Goal: Task Accomplishment & Management: Manage account settings

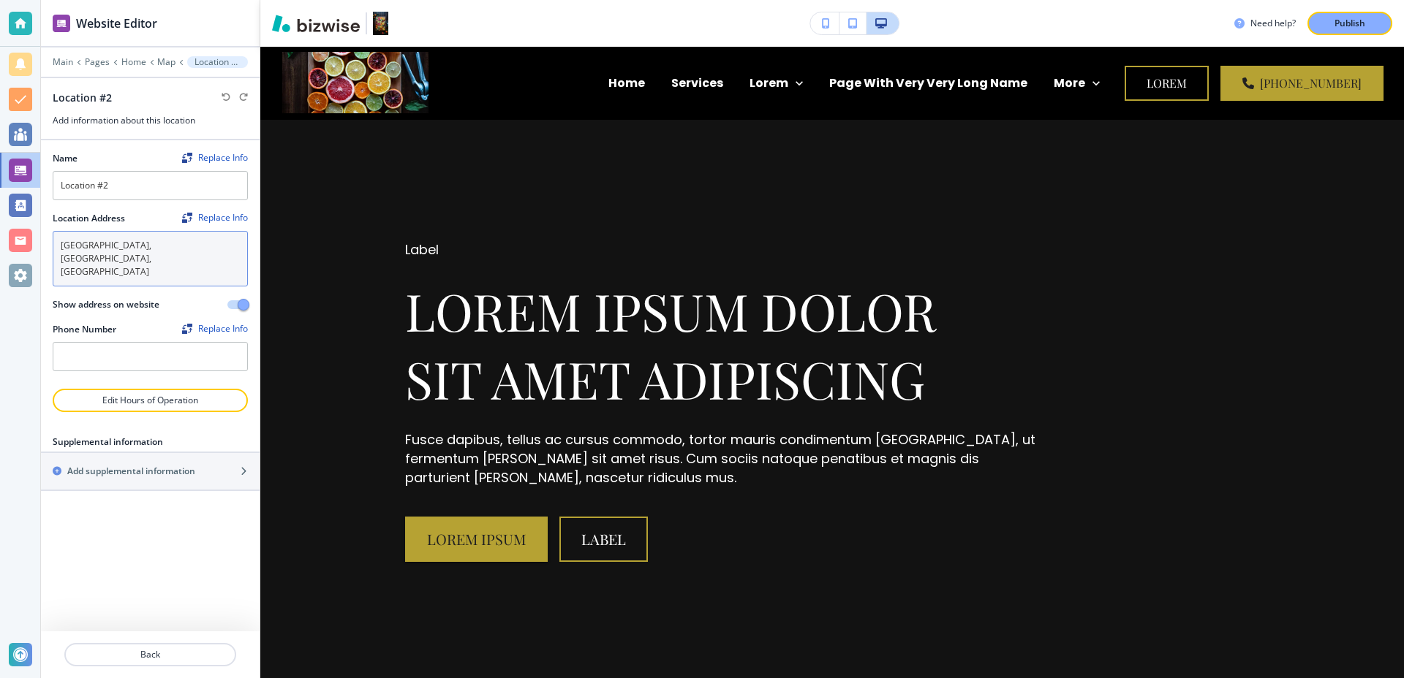
scroll to position [30353, 0]
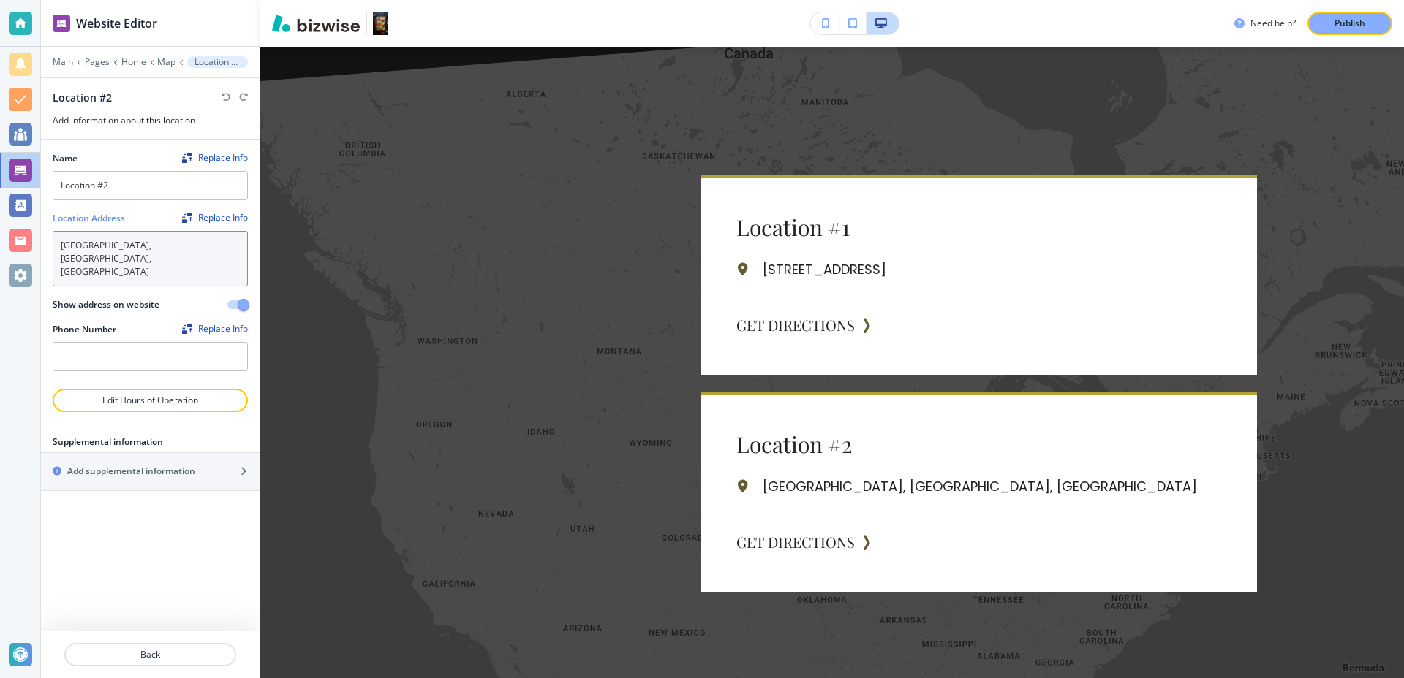
drag, startPoint x: 163, startPoint y: 243, endPoint x: 56, endPoint y: 235, distance: 107.7
click at [56, 235] on textarea "[GEOGRAPHIC_DATA], [GEOGRAPHIC_DATA], [GEOGRAPHIC_DATA]" at bounding box center [150, 259] width 195 height 56
drag, startPoint x: 166, startPoint y: 244, endPoint x: 41, endPoint y: 243, distance: 125.0
click at [41, 243] on div "Name Replace Info Location #2 Location Address Replace Info [GEOGRAPHIC_DATA] S…" at bounding box center [150, 264] width 219 height 249
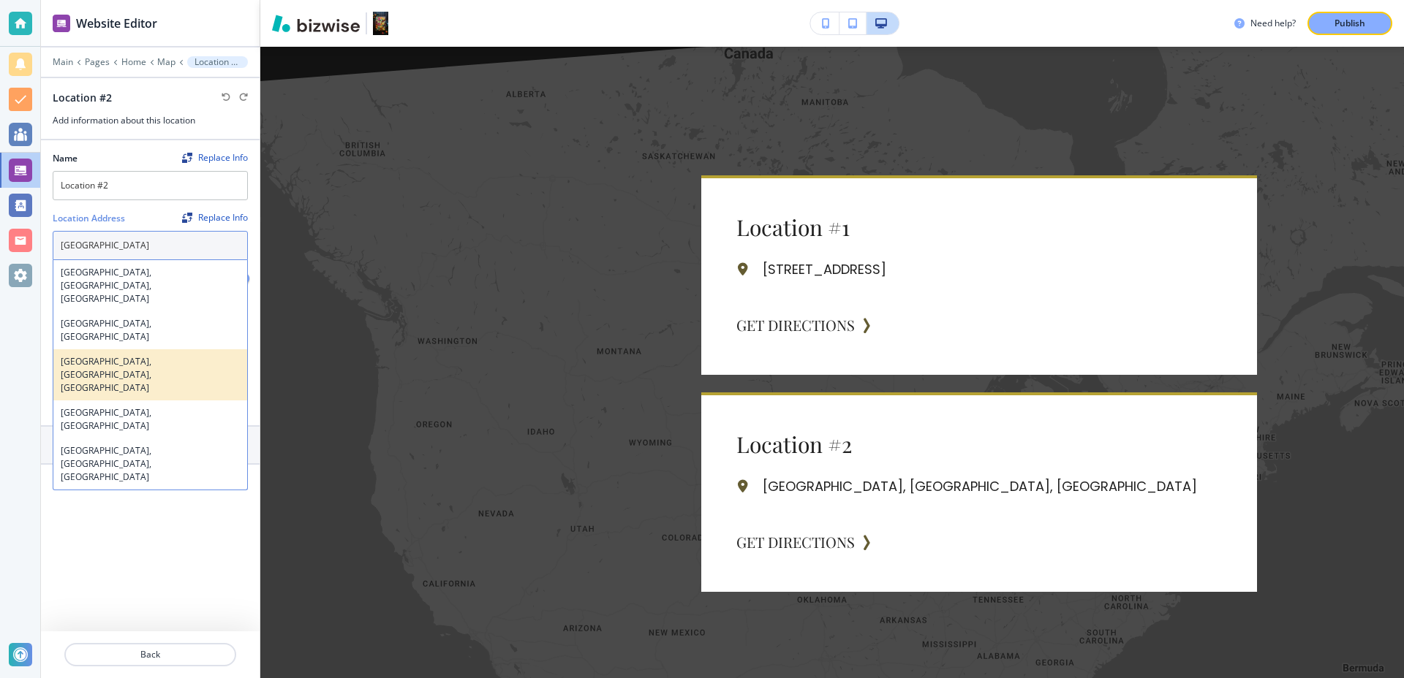
click at [162, 355] on h4 "[GEOGRAPHIC_DATA], [GEOGRAPHIC_DATA], [GEOGRAPHIC_DATA]" at bounding box center [150, 374] width 179 height 39
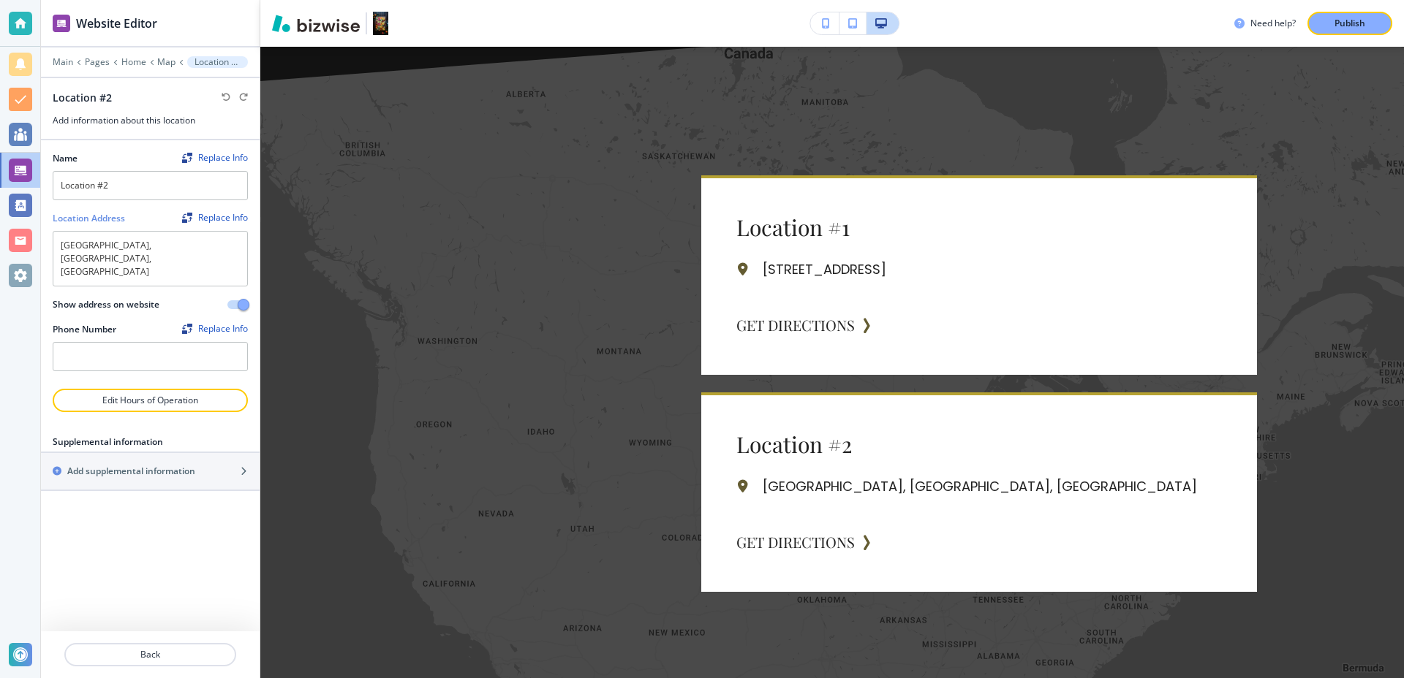
click at [183, 556] on div "Name Replace Info Location #2 Location Address Replace Info [GEOGRAPHIC_DATA], …" at bounding box center [150, 385] width 219 height 491
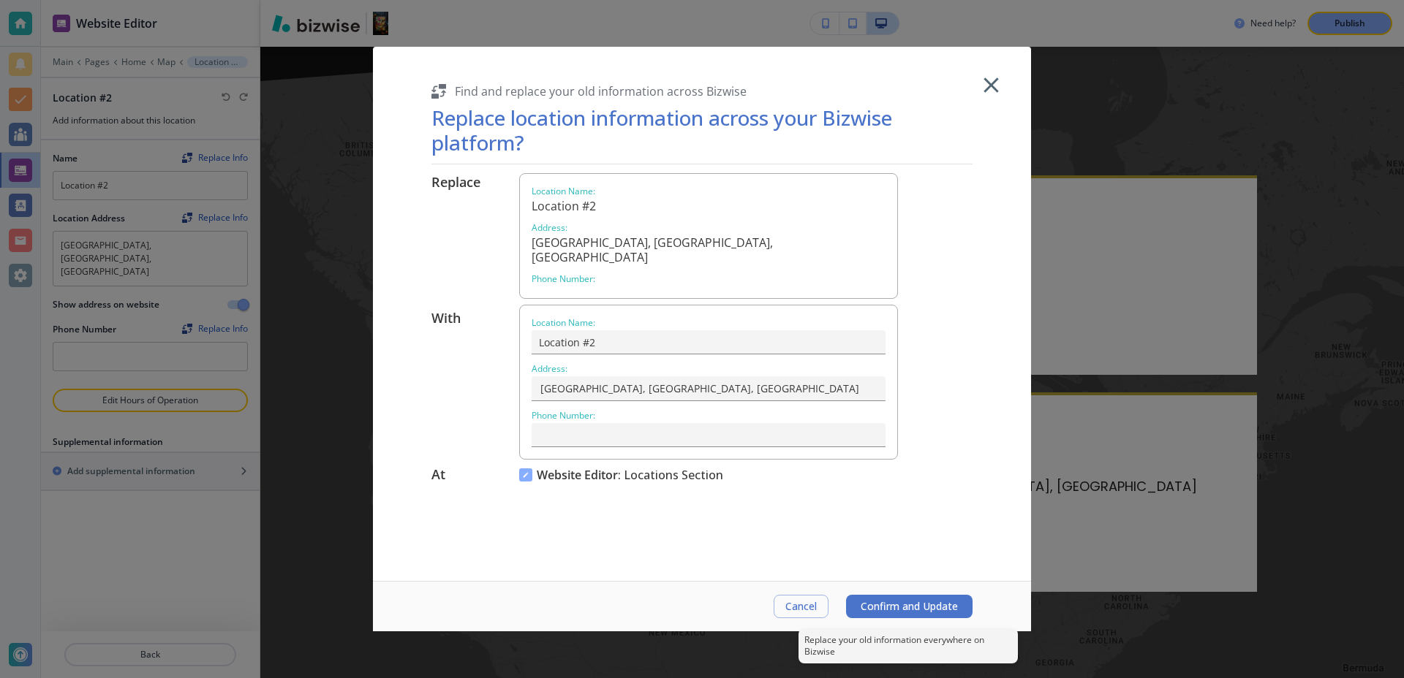
click at [908, 610] on span "Confirm and Update" at bounding box center [908, 607] width 97 height 12
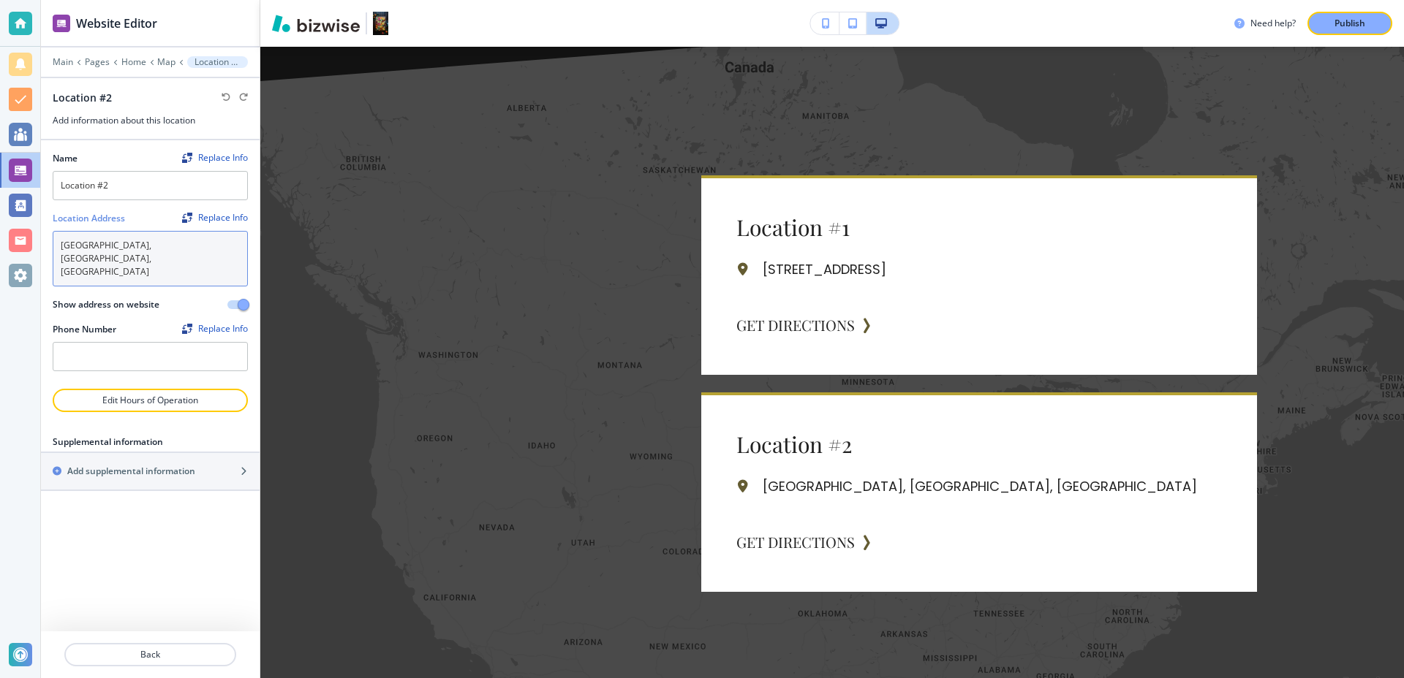
click at [162, 246] on textarea "[GEOGRAPHIC_DATA], [GEOGRAPHIC_DATA], [GEOGRAPHIC_DATA]" at bounding box center [150, 259] width 195 height 56
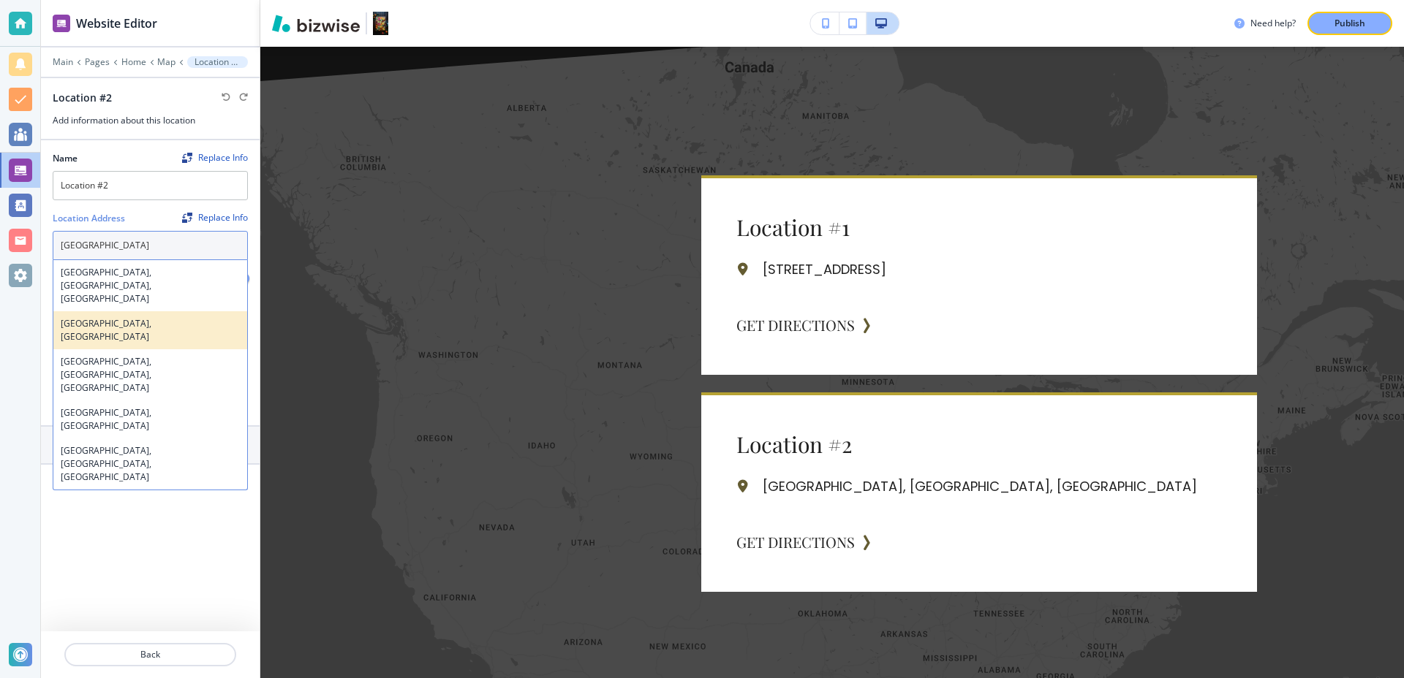
click at [195, 317] on h4 "[GEOGRAPHIC_DATA], [GEOGRAPHIC_DATA]" at bounding box center [150, 330] width 179 height 26
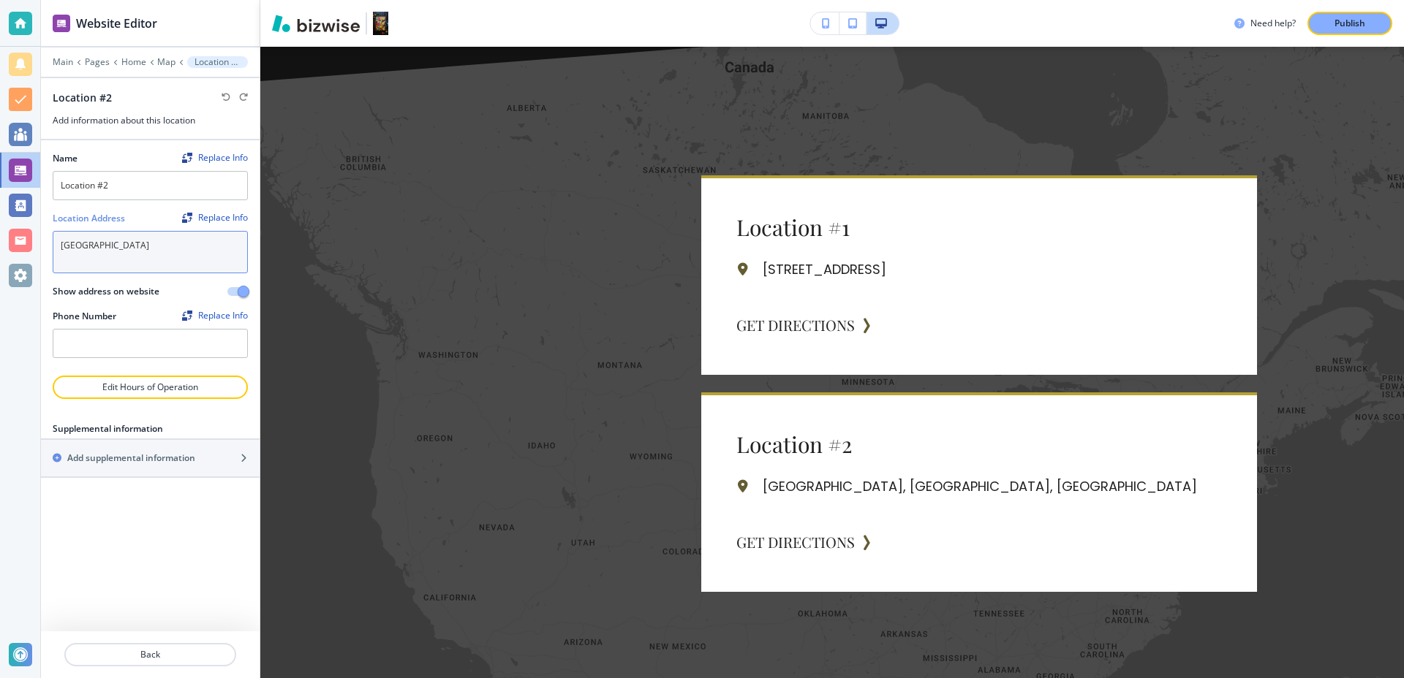
type textarea "[GEOGRAPHIC_DATA], [GEOGRAPHIC_DATA]"
click at [176, 516] on div "Name Replace Info Location #2 Location Address Replace Info [GEOGRAPHIC_DATA], …" at bounding box center [150, 385] width 219 height 491
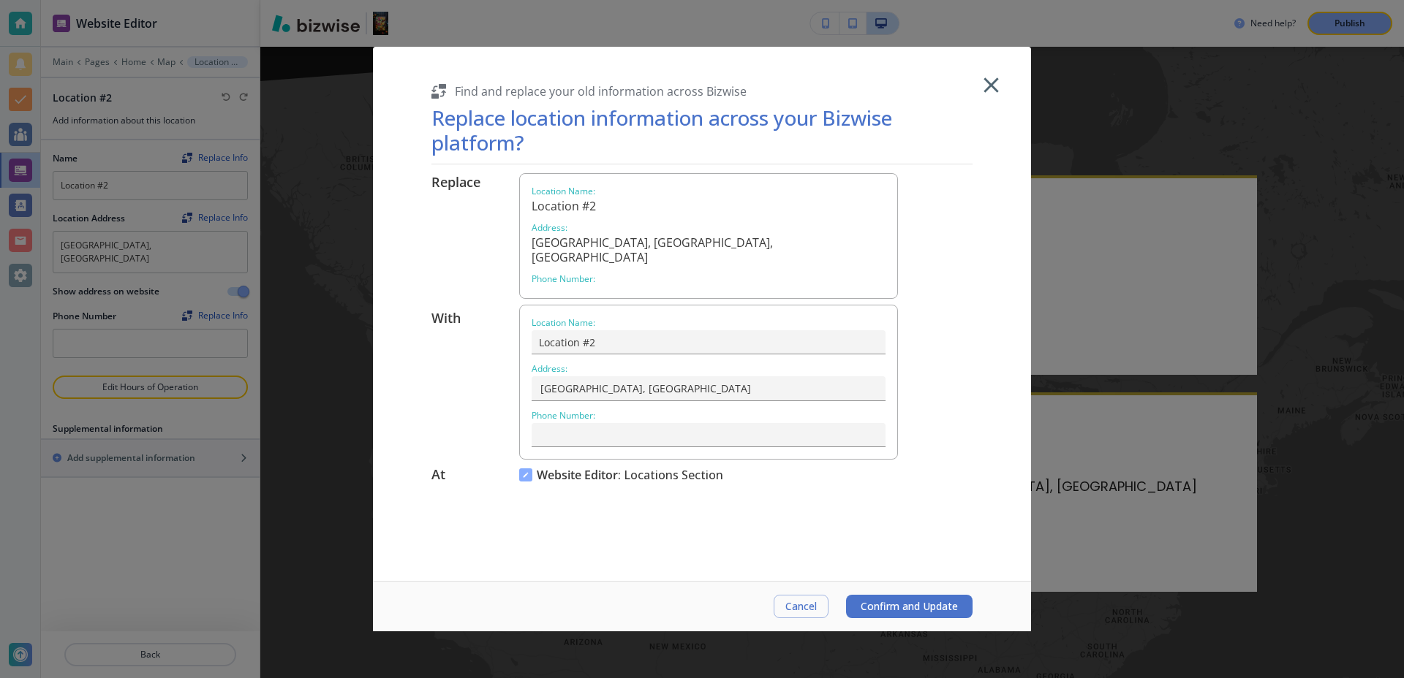
click at [875, 601] on span "Confirm and Update" at bounding box center [908, 607] width 97 height 12
